Goal: Check status: Check status

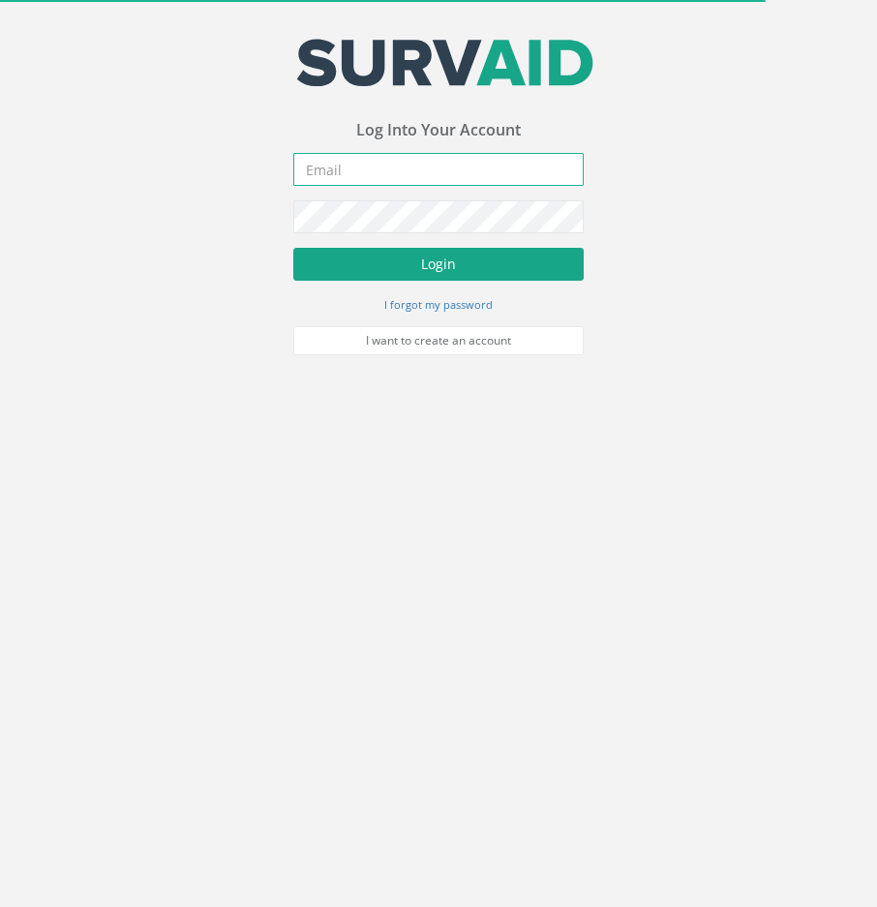
type input "[EMAIL_ADDRESS][DOMAIN_NAME]"
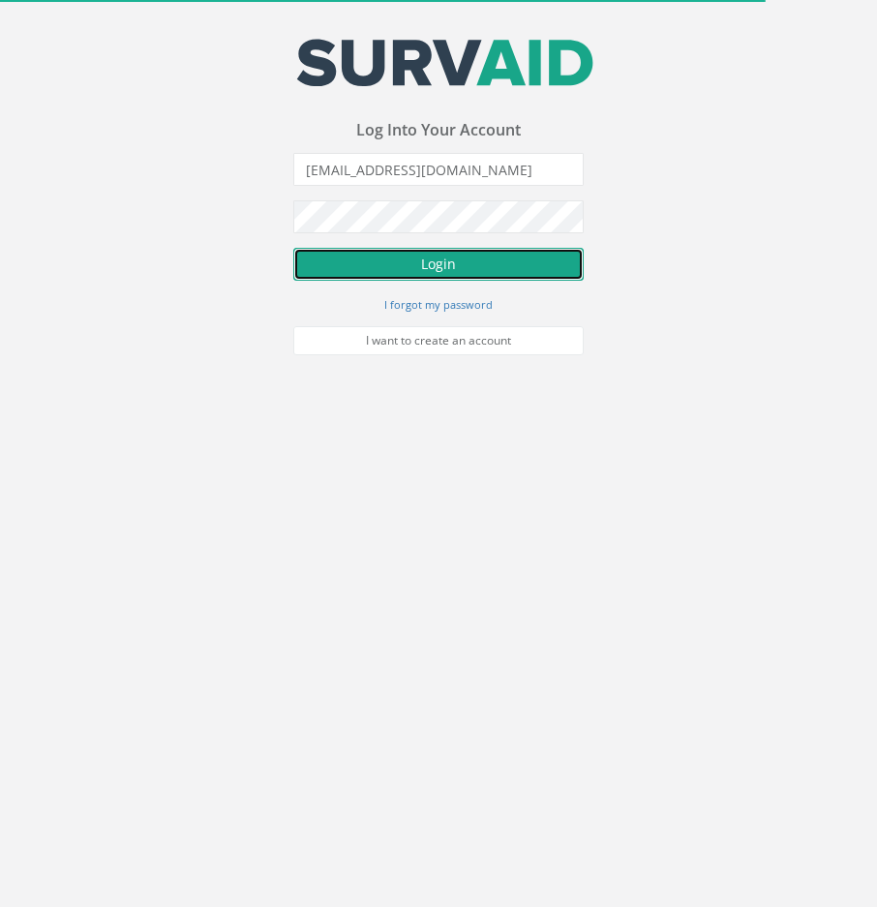
click at [352, 256] on button "Login" at bounding box center [438, 264] width 290 height 33
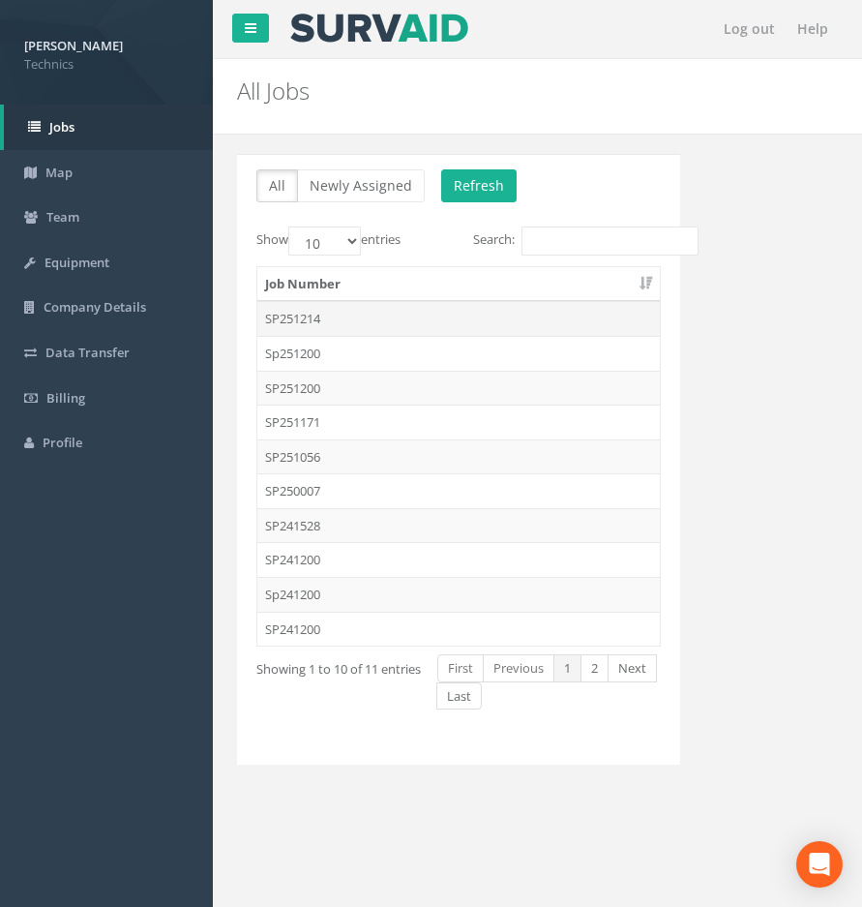
click at [321, 315] on td "SP251214" at bounding box center [458, 318] width 403 height 35
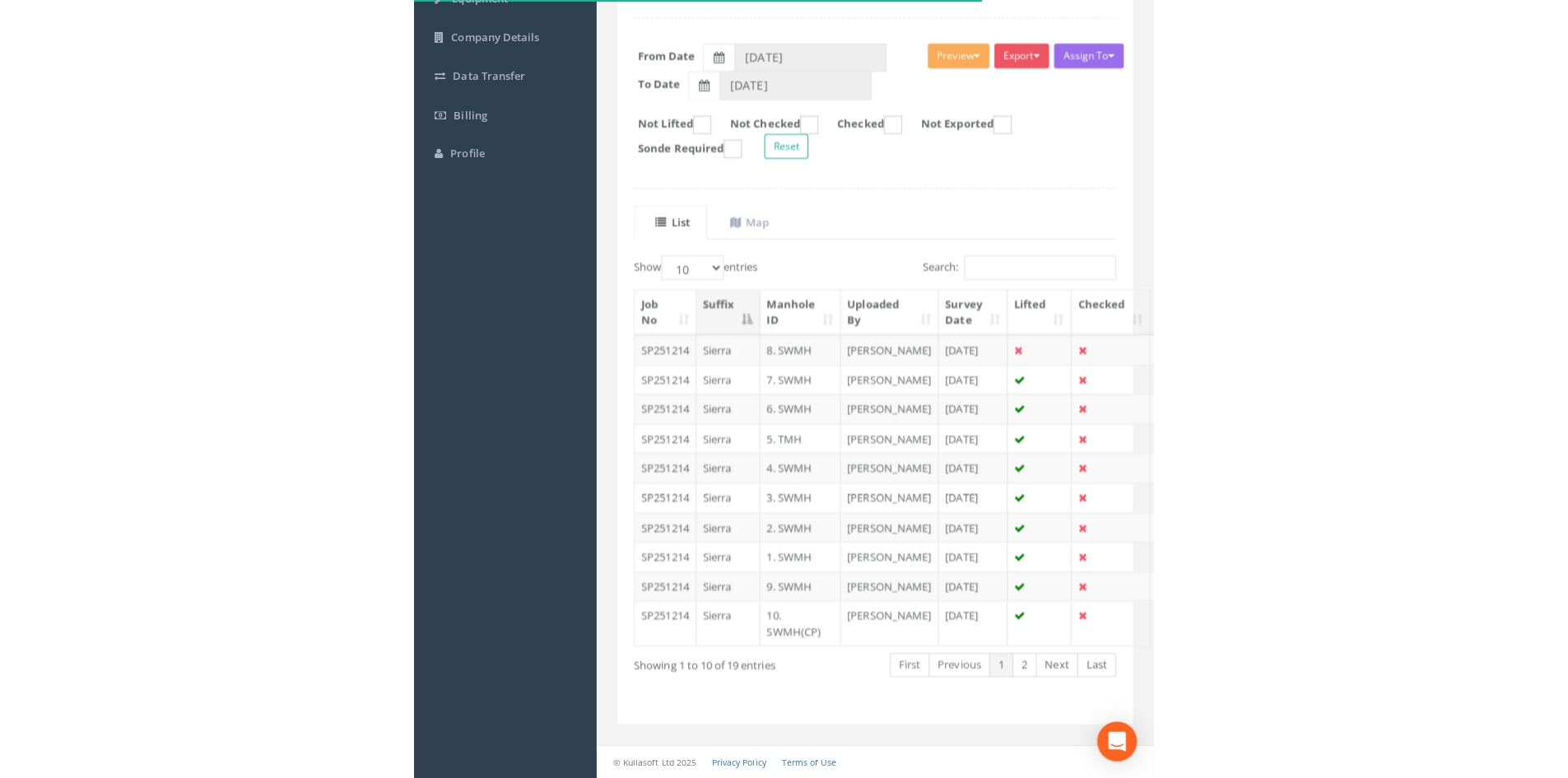
scroll to position [309, 0]
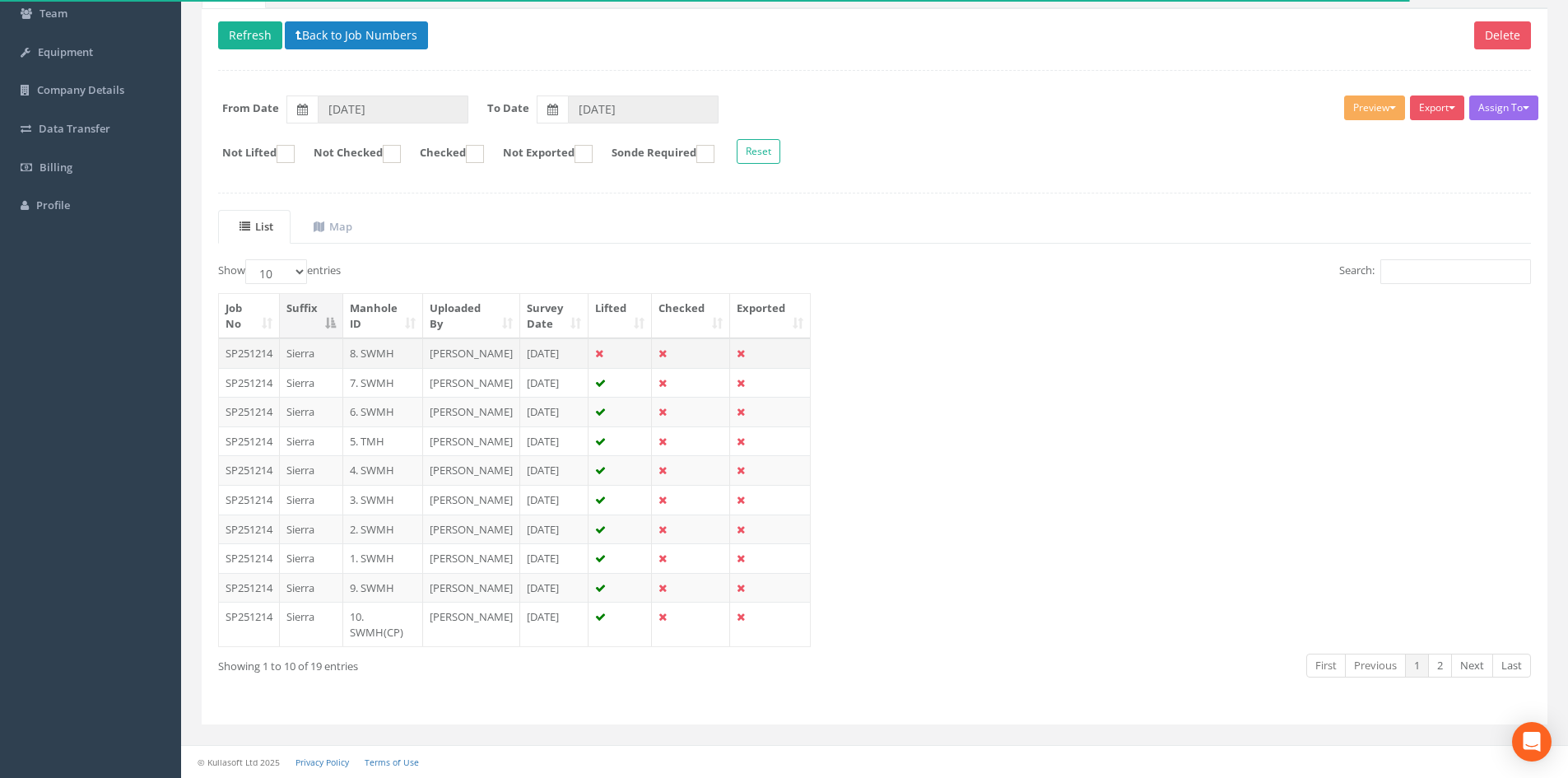
click at [259, 339] on td "SP251214" at bounding box center [249, 353] width 61 height 30
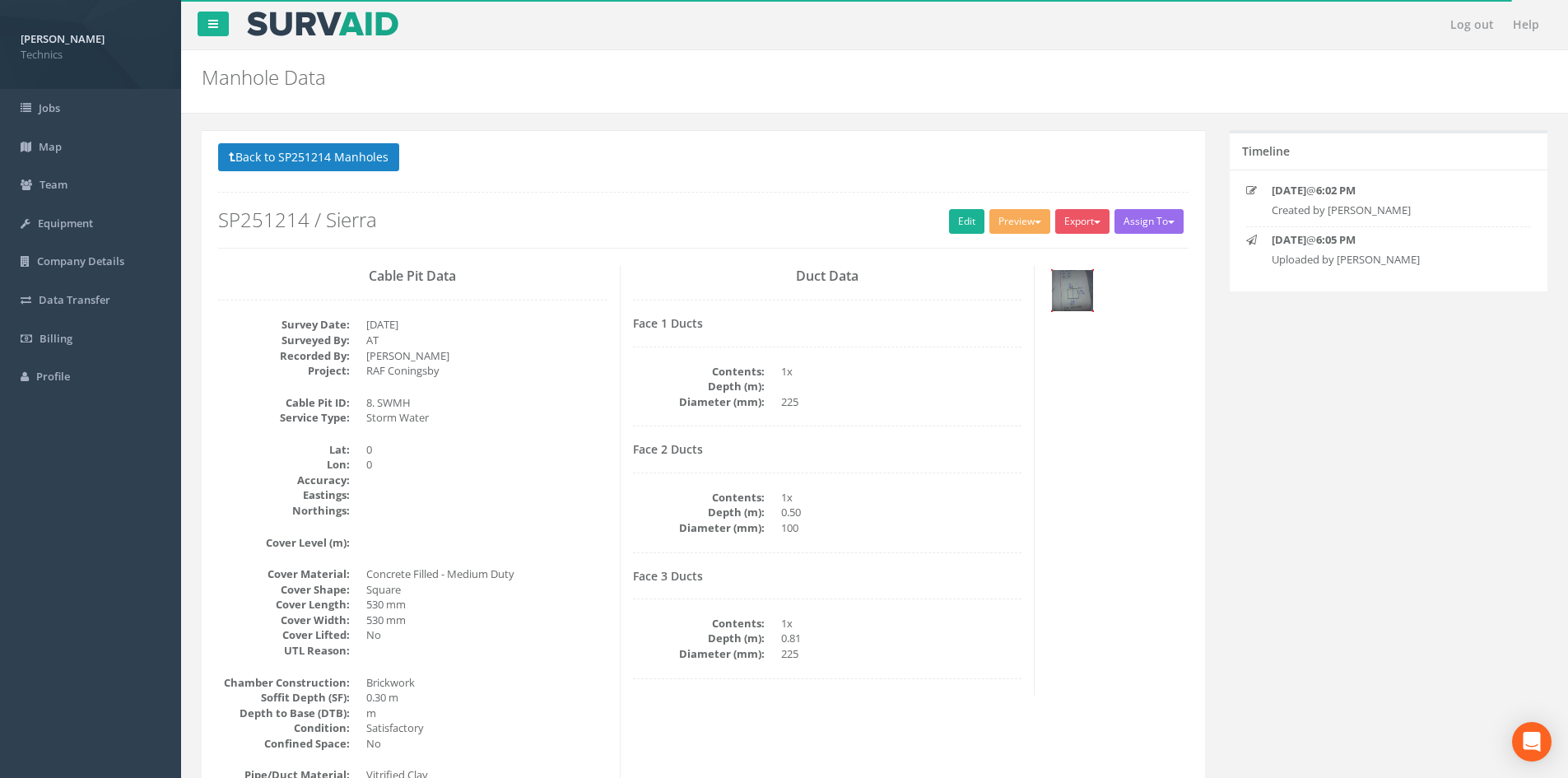
click at [745, 297] on img at bounding box center [1073, 290] width 41 height 41
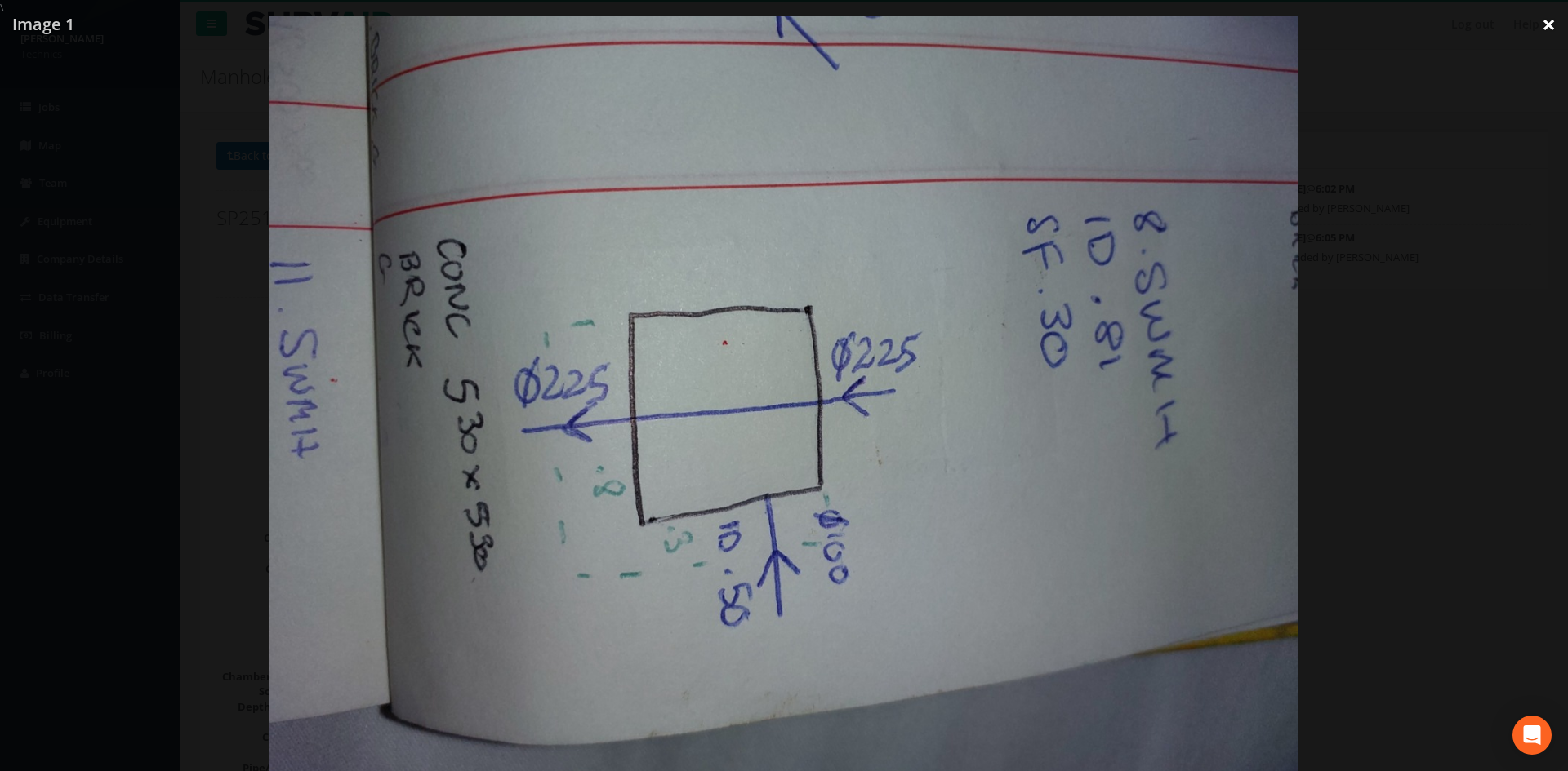
click at [739, 21] on link "×" at bounding box center [1548, 24] width 38 height 49
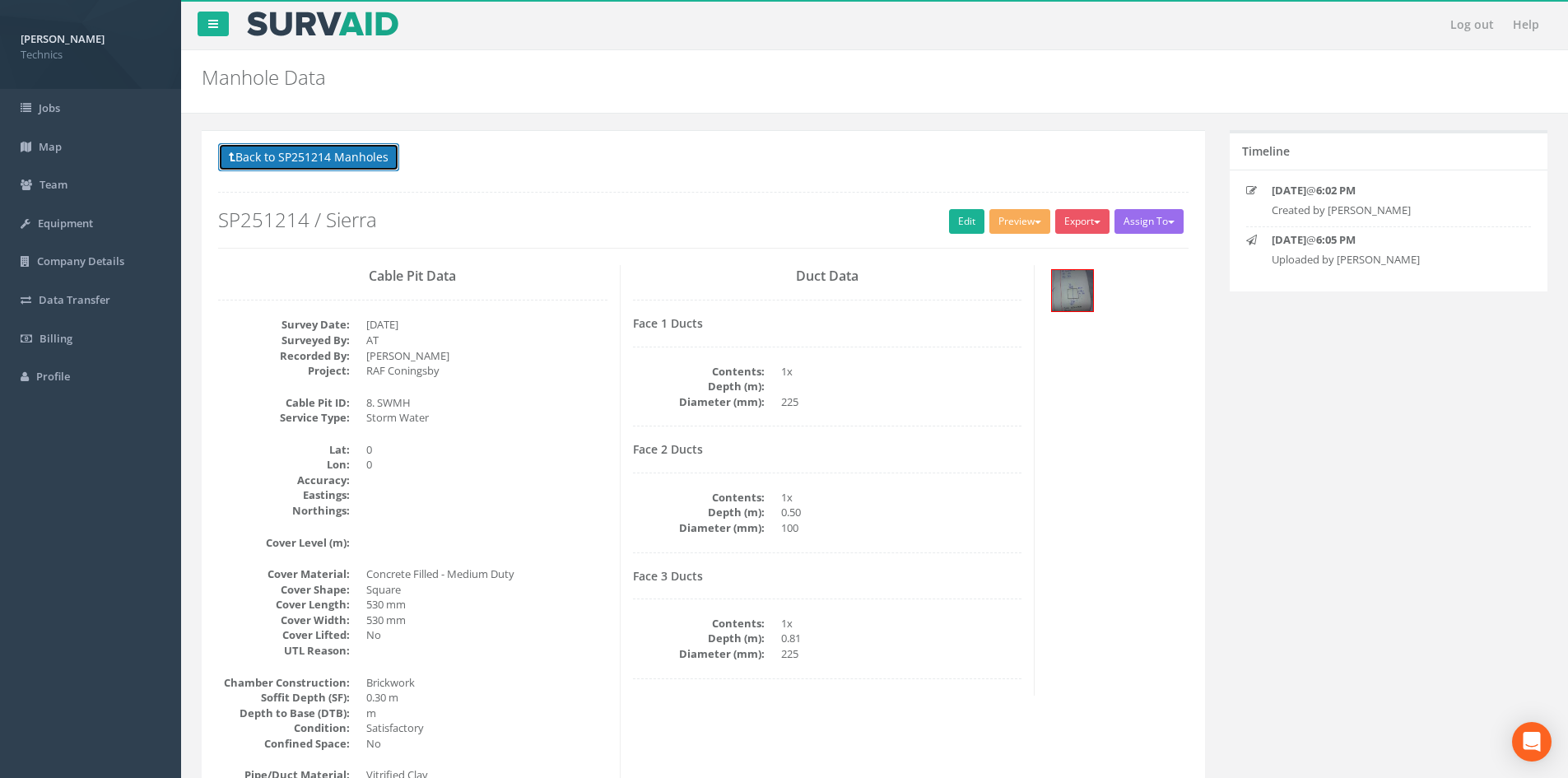
click at [319, 152] on button "Back to SP251214 Manholes" at bounding box center [308, 157] width 181 height 28
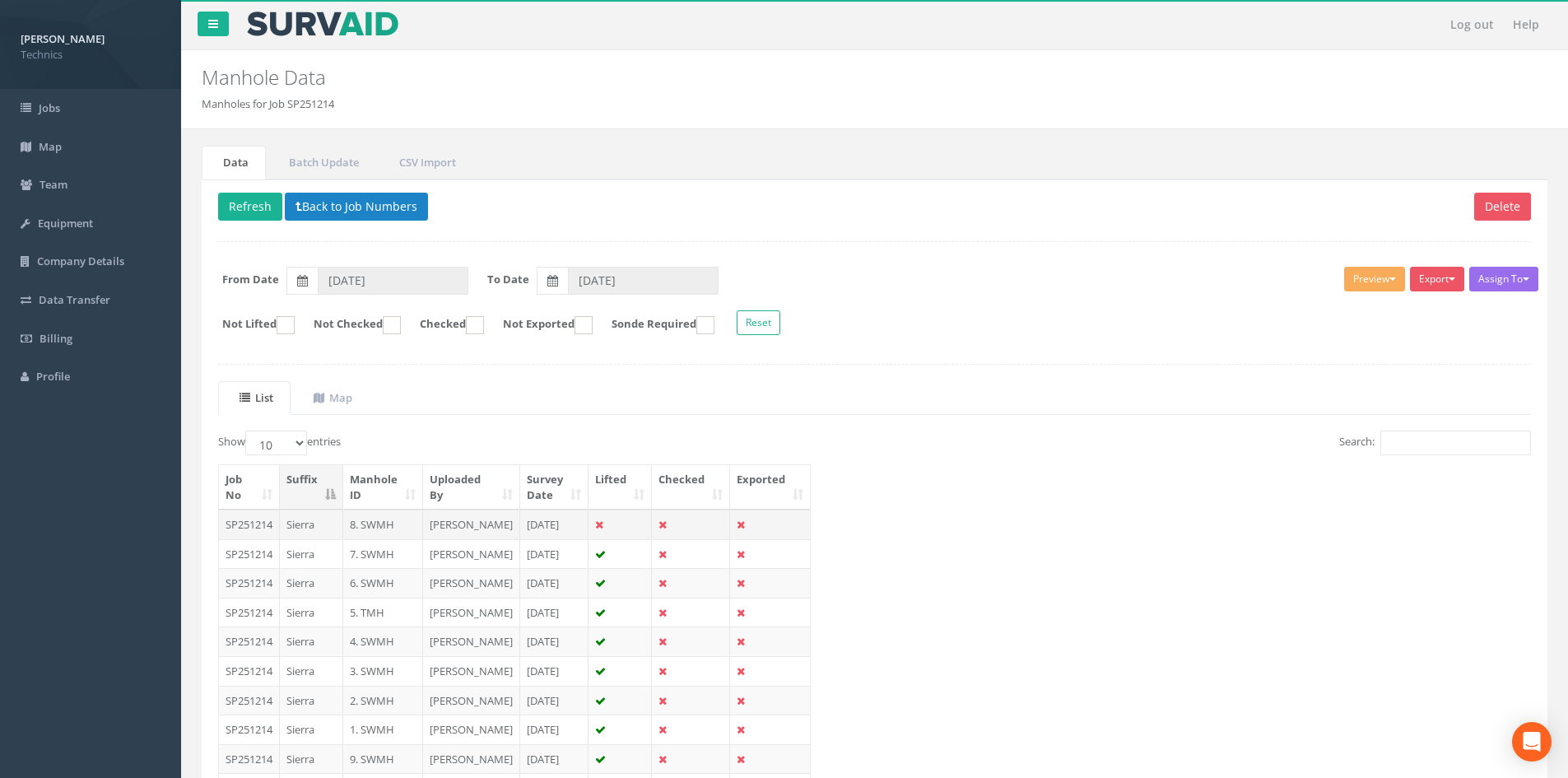
scroll to position [83, 0]
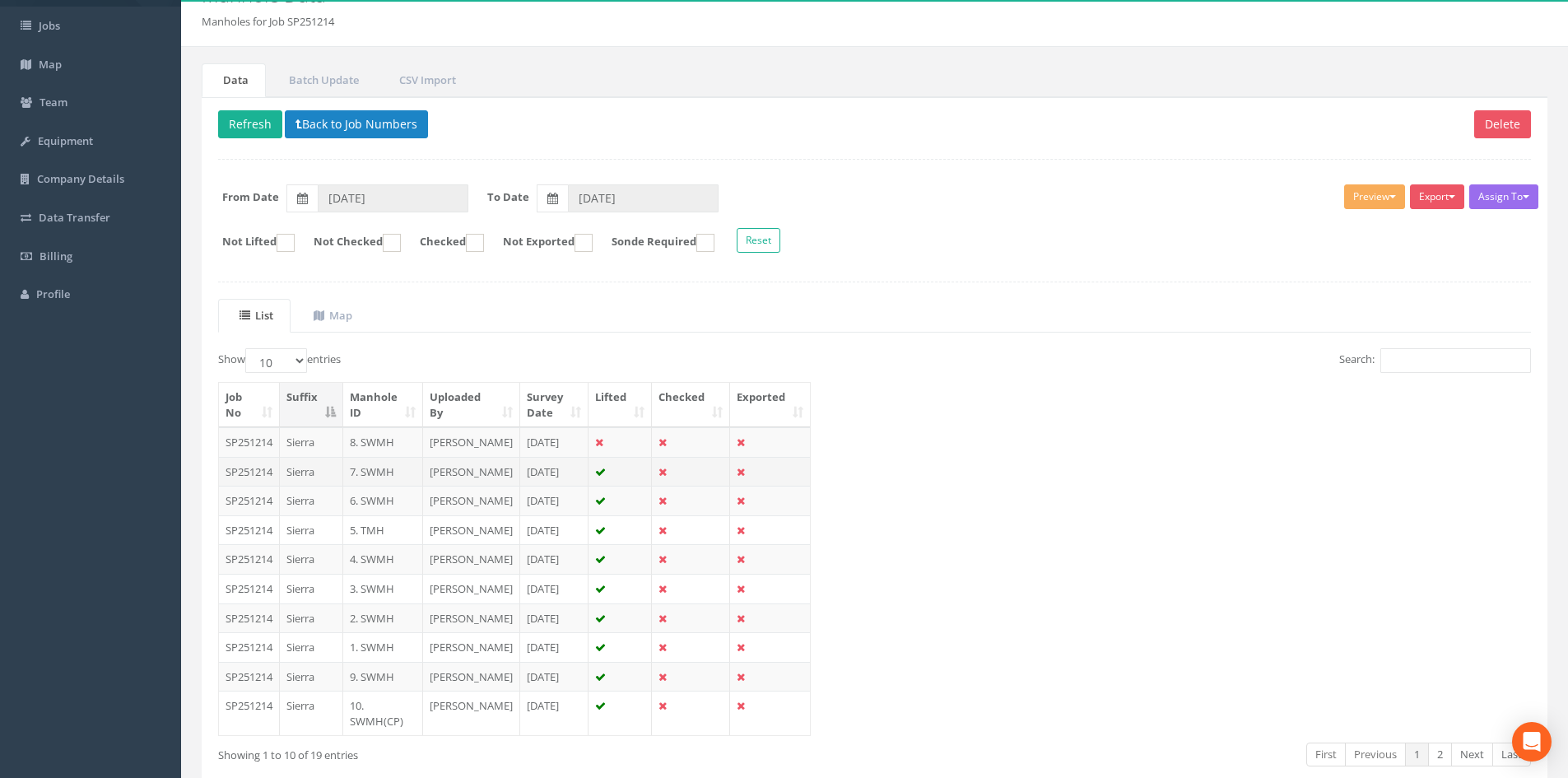
click at [254, 487] on td "SP251214" at bounding box center [249, 472] width 61 height 30
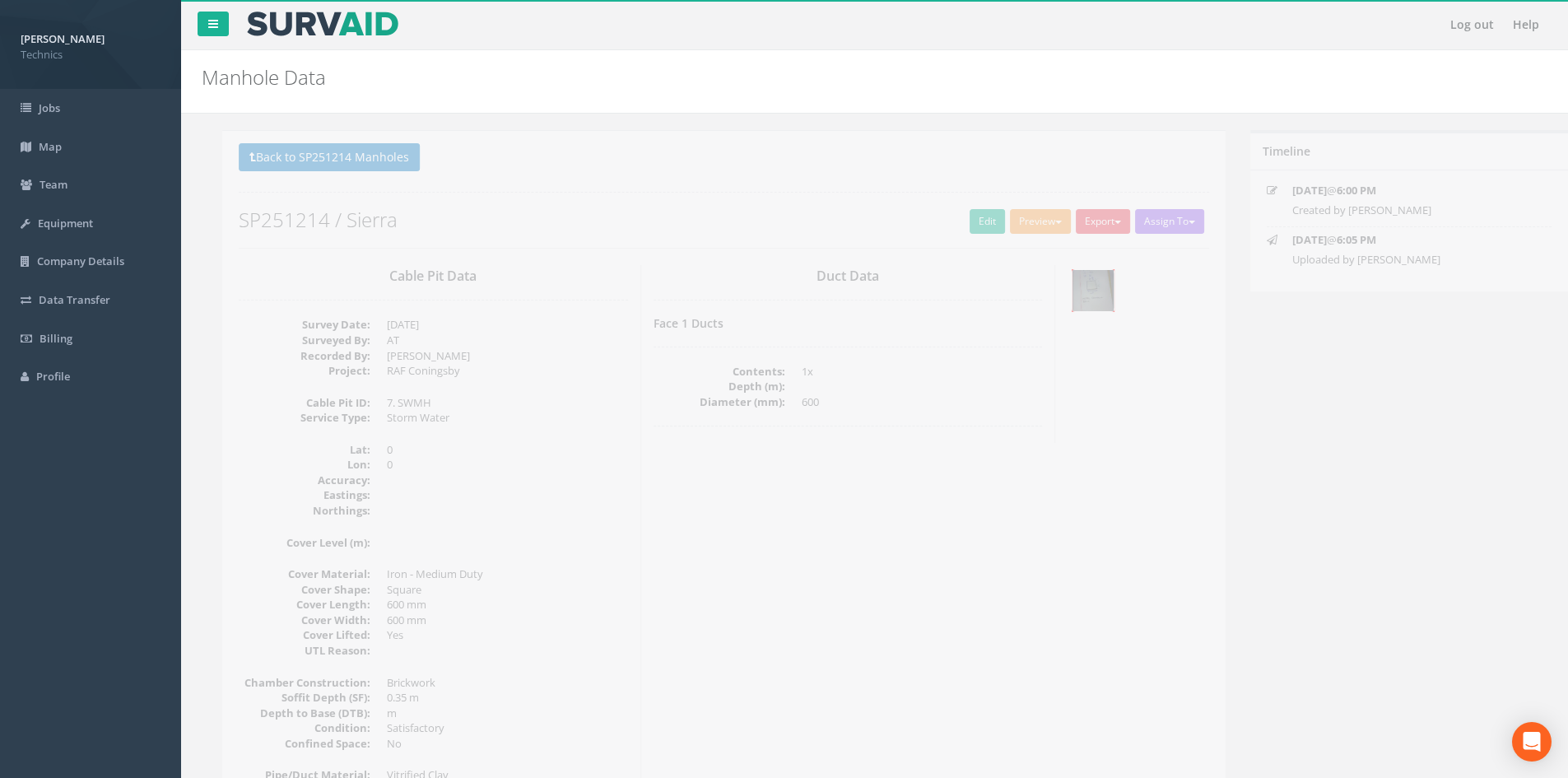
click at [745, 283] on img at bounding box center [1073, 290] width 41 height 41
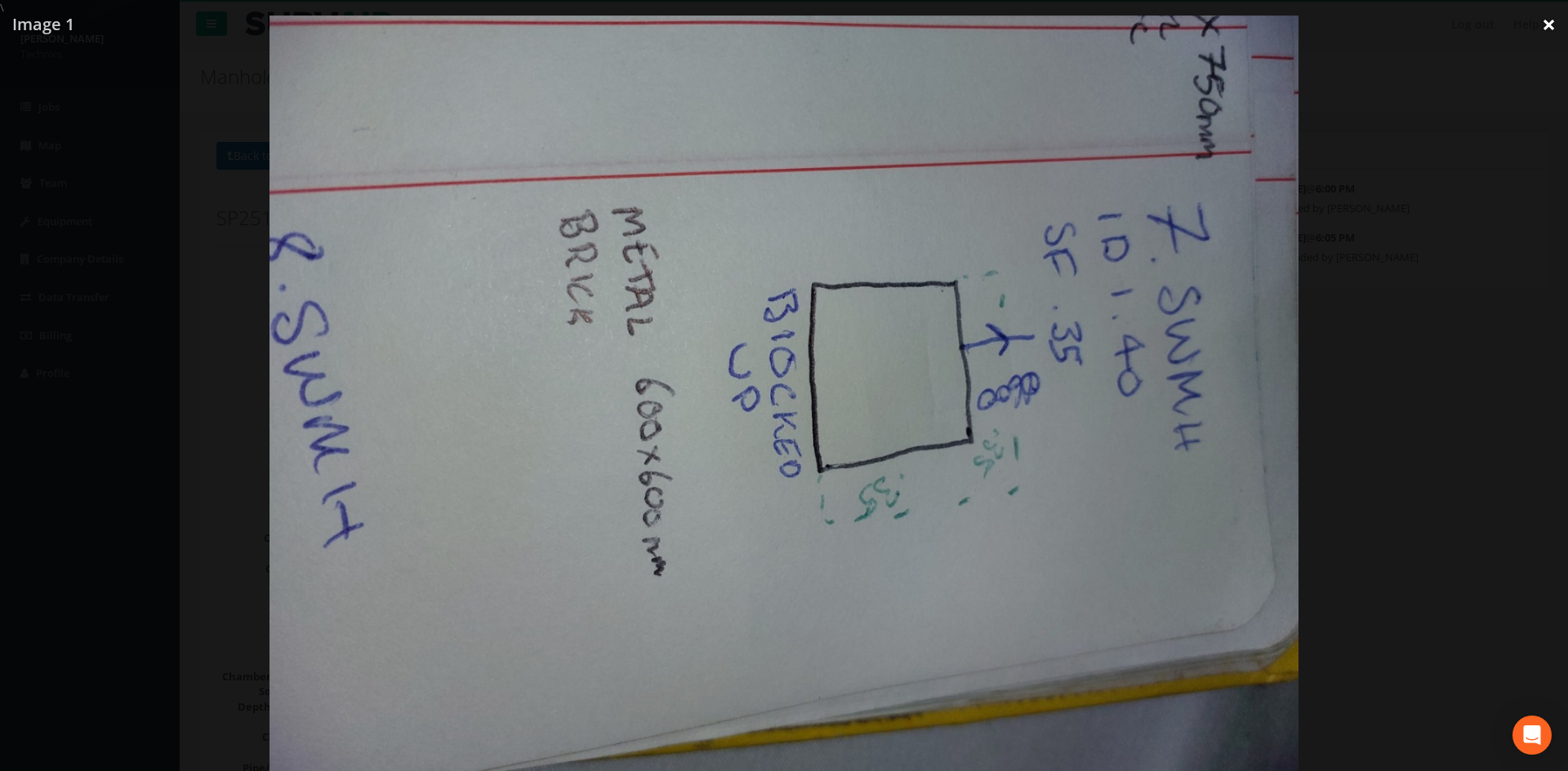
click at [739, 26] on link "×" at bounding box center [1548, 24] width 38 height 49
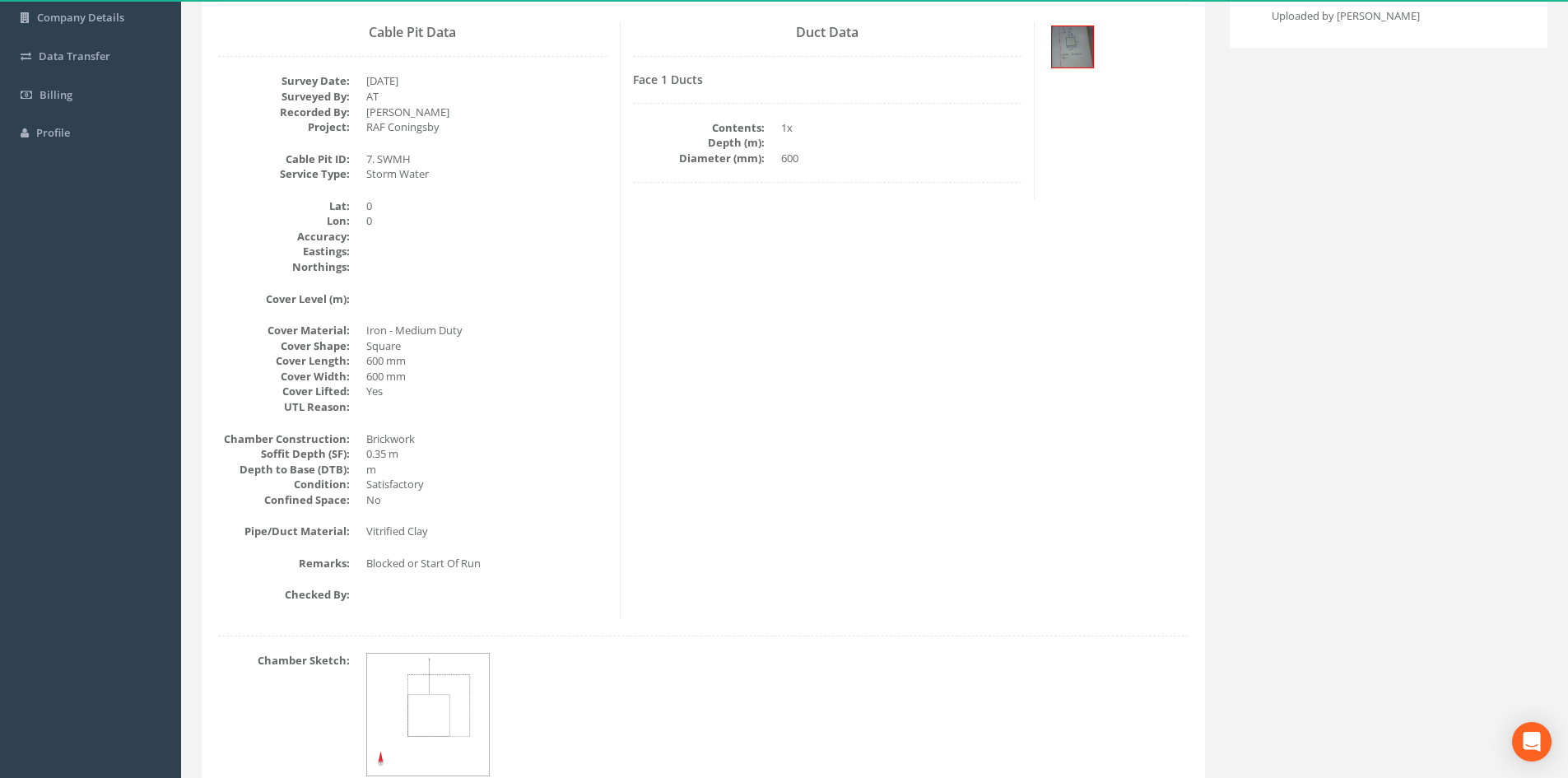
scroll to position [247, 0]
drag, startPoint x: 1181, startPoint y: 337, endPoint x: 1167, endPoint y: 331, distance: 15.2
click at [745, 337] on div "Cable Pit Data Survey Date: [DATE] Surveyed By: AT Recorded By: [PERSON_NAME] P…" at bounding box center [704, 317] width 995 height 598
click at [745, 358] on div "Back to SP251214 Manholes Back to Map Assign To No Companies Added Export Techn…" at bounding box center [875, 363] width 1371 height 961
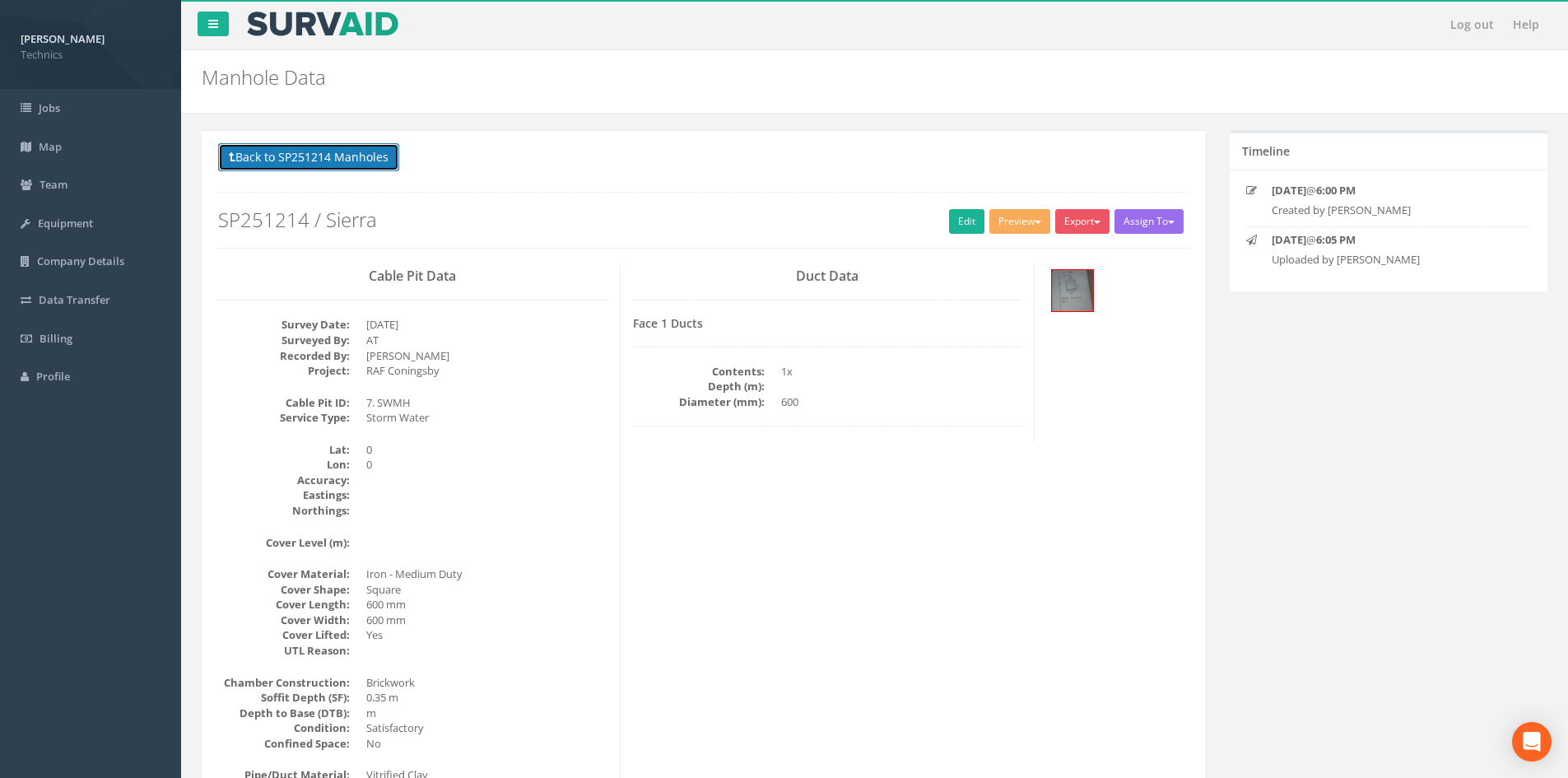
click at [255, 144] on button "Back to SP251214 Manholes" at bounding box center [308, 157] width 181 height 28
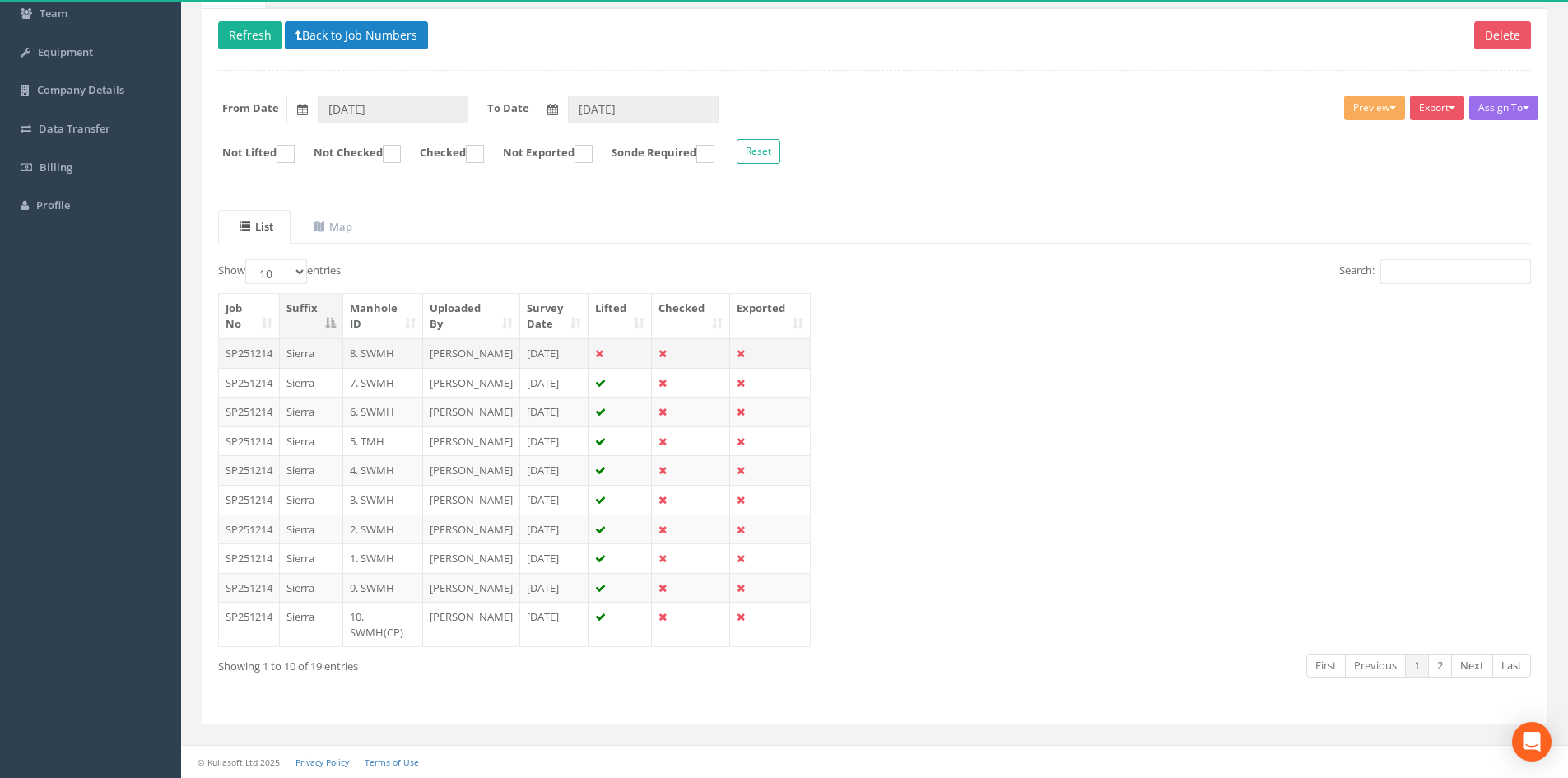
scroll to position [309, 0]
click at [253, 369] on td "SP251214" at bounding box center [249, 383] width 61 height 30
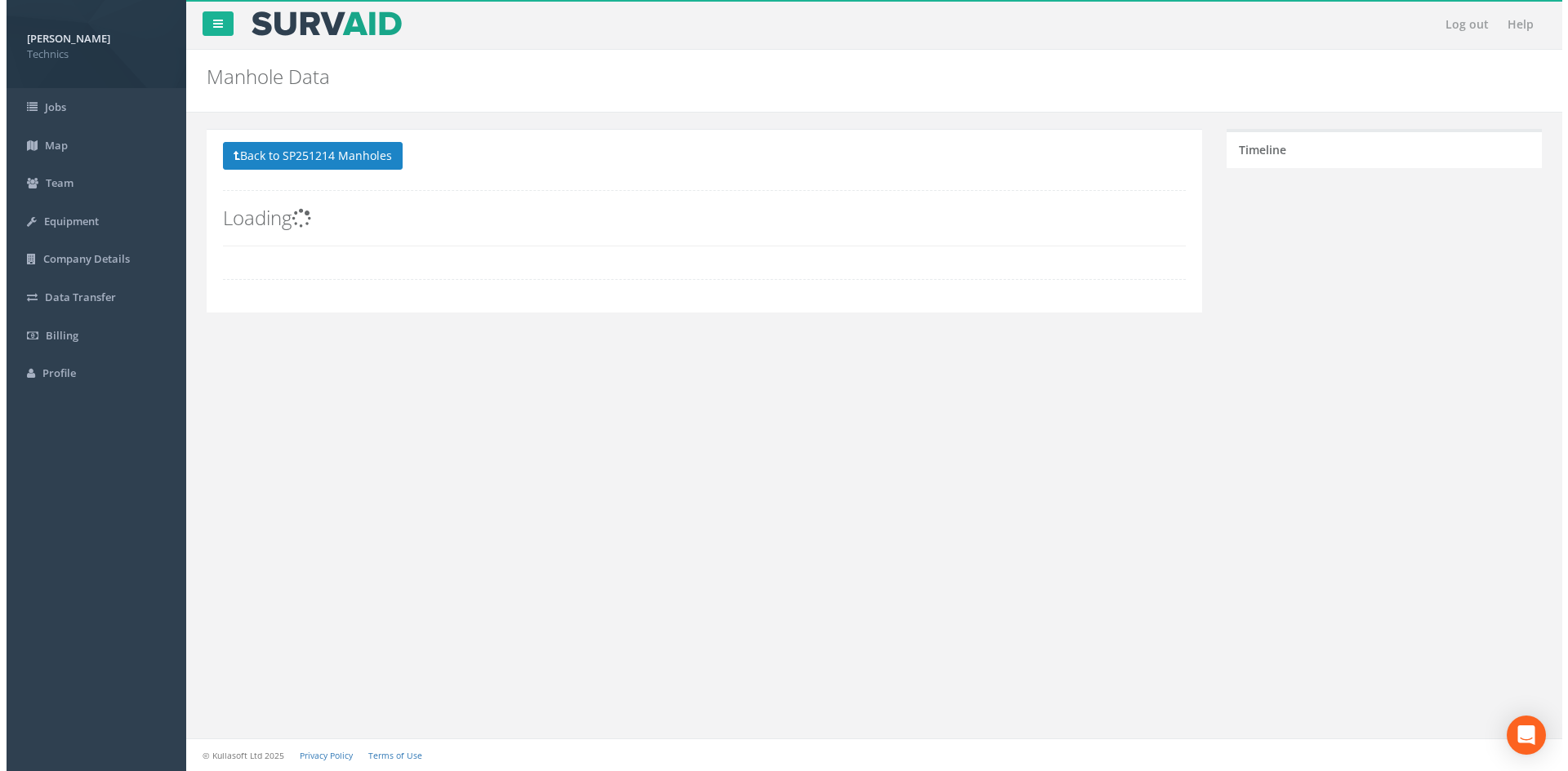
scroll to position [0, 0]
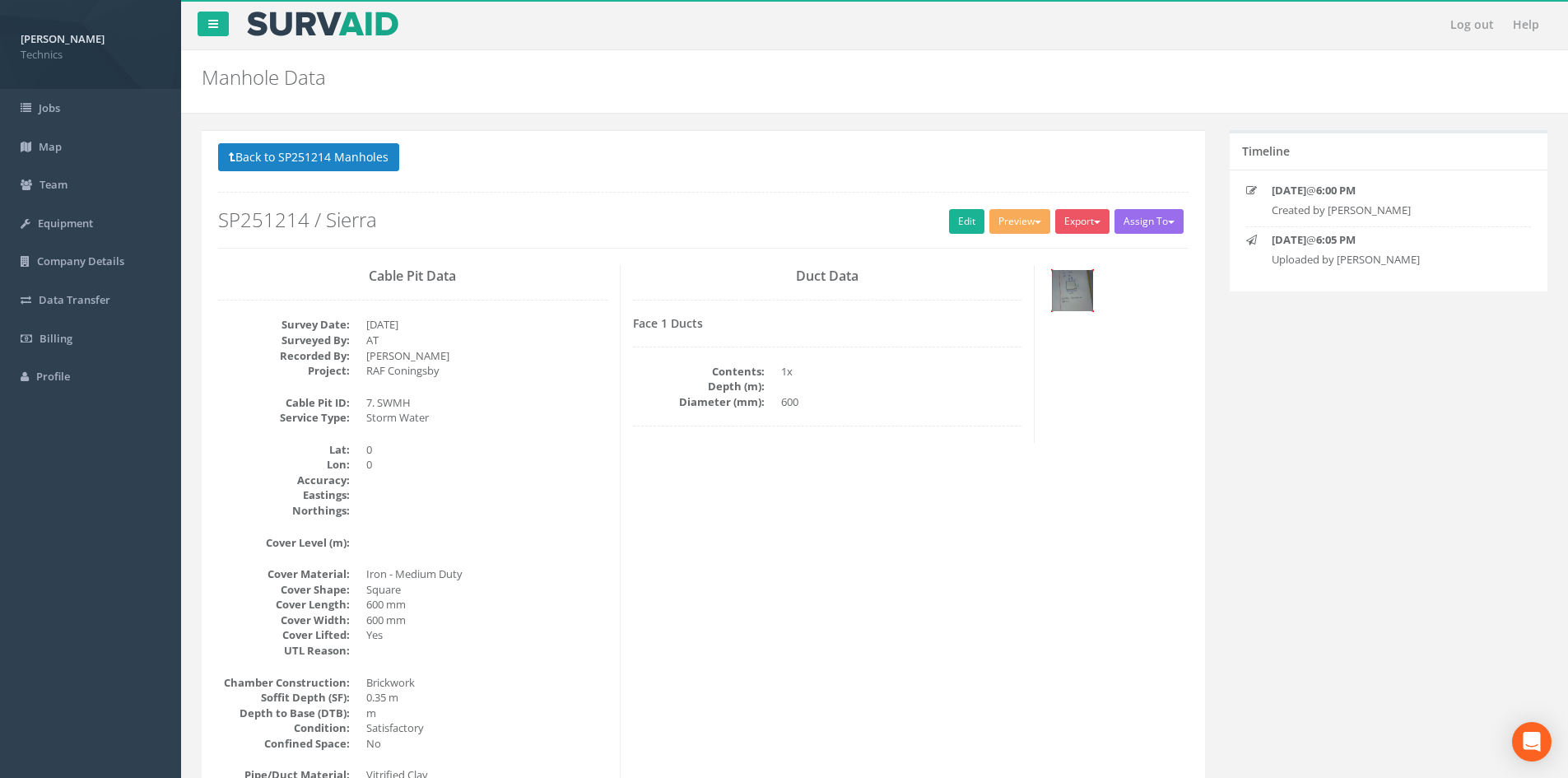
click at [745, 287] on img at bounding box center [1073, 290] width 41 height 41
